Goal: Task Accomplishment & Management: Manage account settings

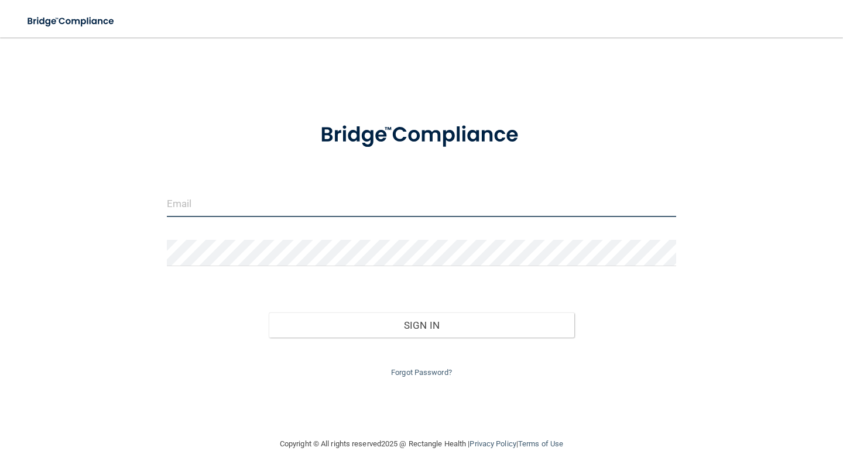
click at [177, 204] on input "email" at bounding box center [421, 204] width 509 height 26
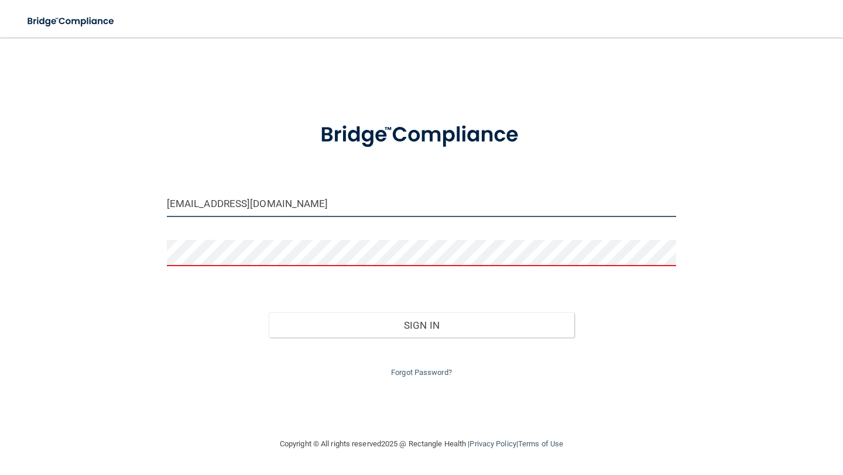
drag, startPoint x: 324, startPoint y: 211, endPoint x: 125, endPoint y: 207, distance: 198.5
click at [125, 207] on div "[EMAIL_ADDRESS][DOMAIN_NAME] Invalid email/password. You don't have permission …" at bounding box center [421, 237] width 796 height 376
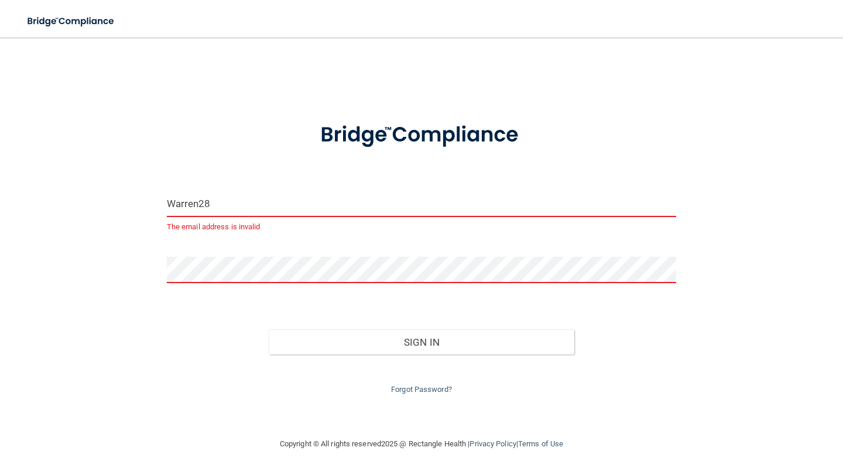
type input "Warren28"
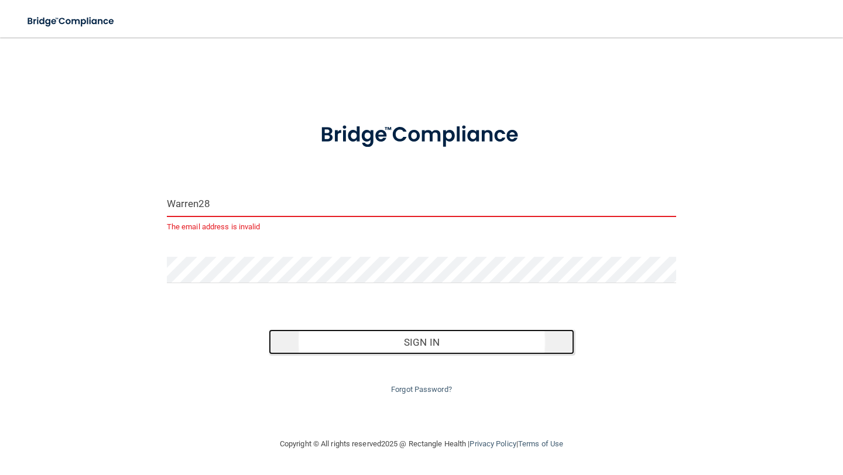
click at [438, 341] on button "Sign In" at bounding box center [422, 343] width 306 height 26
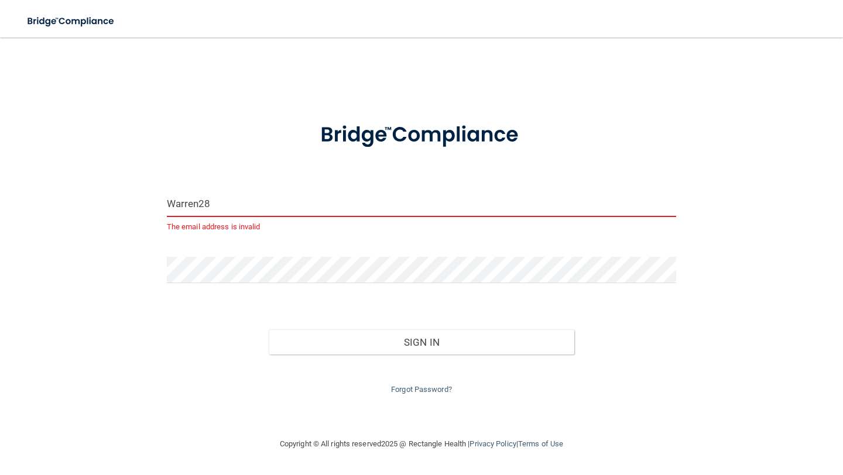
drag, startPoint x: 230, startPoint y: 204, endPoint x: 121, endPoint y: 198, distance: 109.0
click at [120, 198] on div "Warren28 The email address is invalid Invalid email/password. You don't have pe…" at bounding box center [421, 237] width 796 height 376
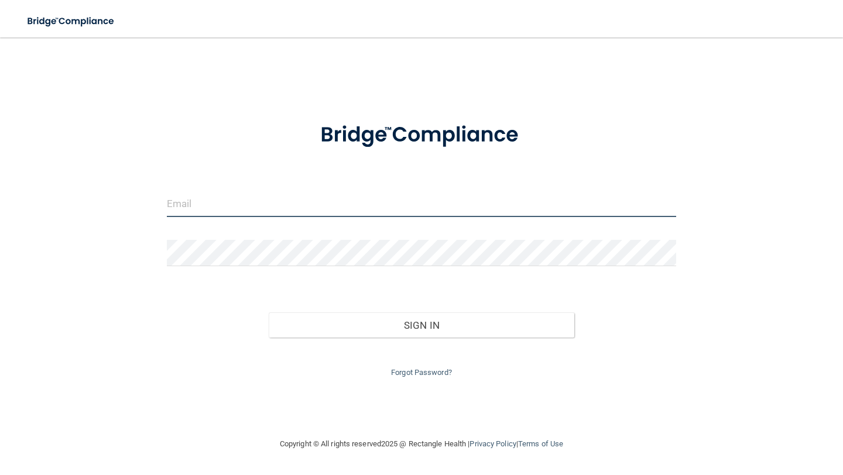
click at [177, 206] on input "email" at bounding box center [421, 204] width 509 height 26
